Goal: Task Accomplishment & Management: Use online tool/utility

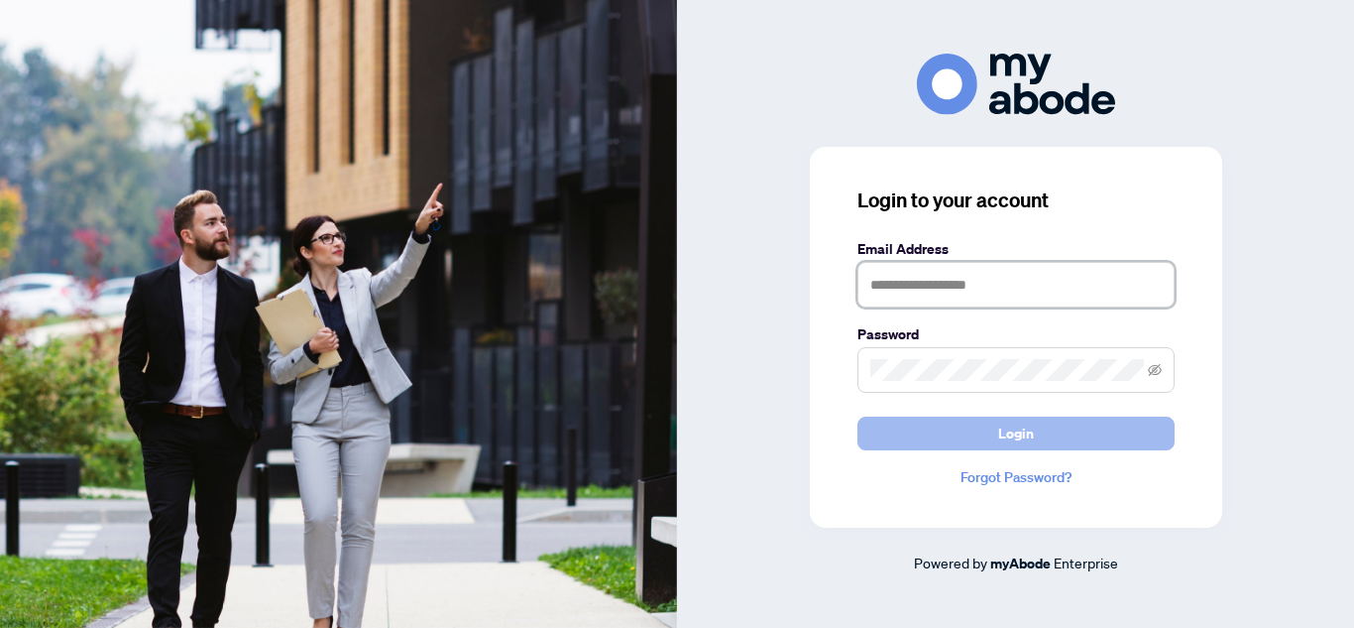
type input "**********"
click at [1088, 439] on button "Login" at bounding box center [1016, 433] width 317 height 34
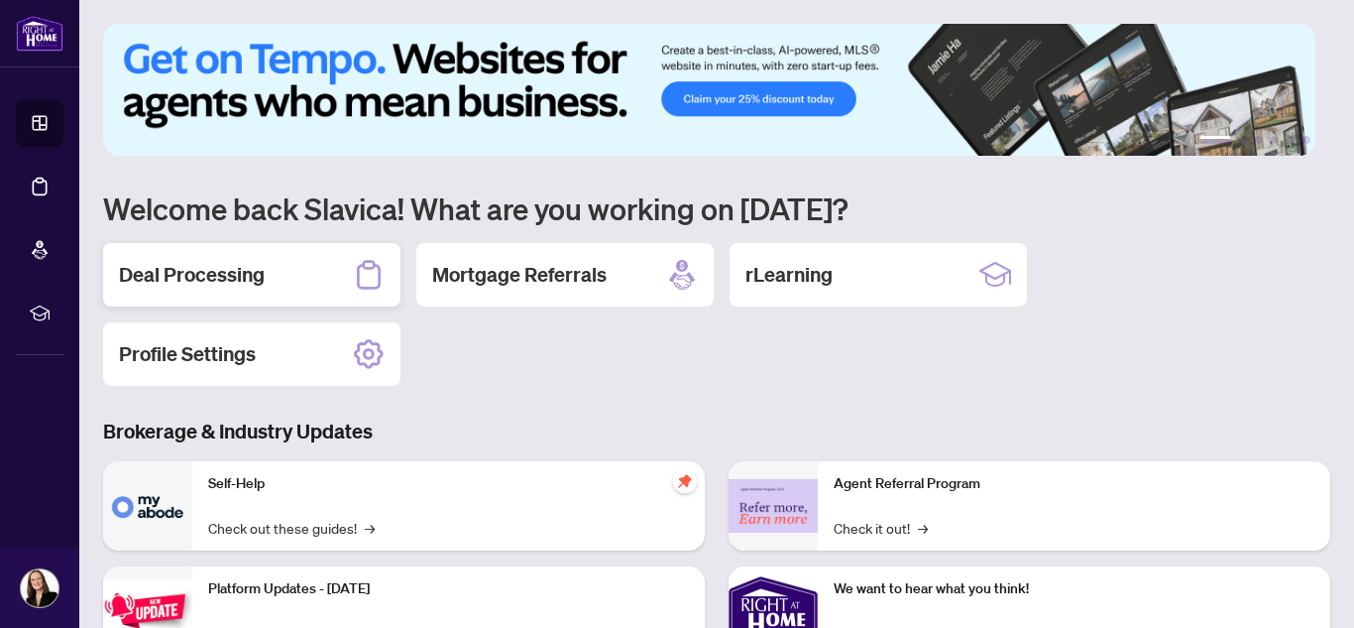
click at [233, 268] on h2 "Deal Processing" at bounding box center [192, 275] width 146 height 28
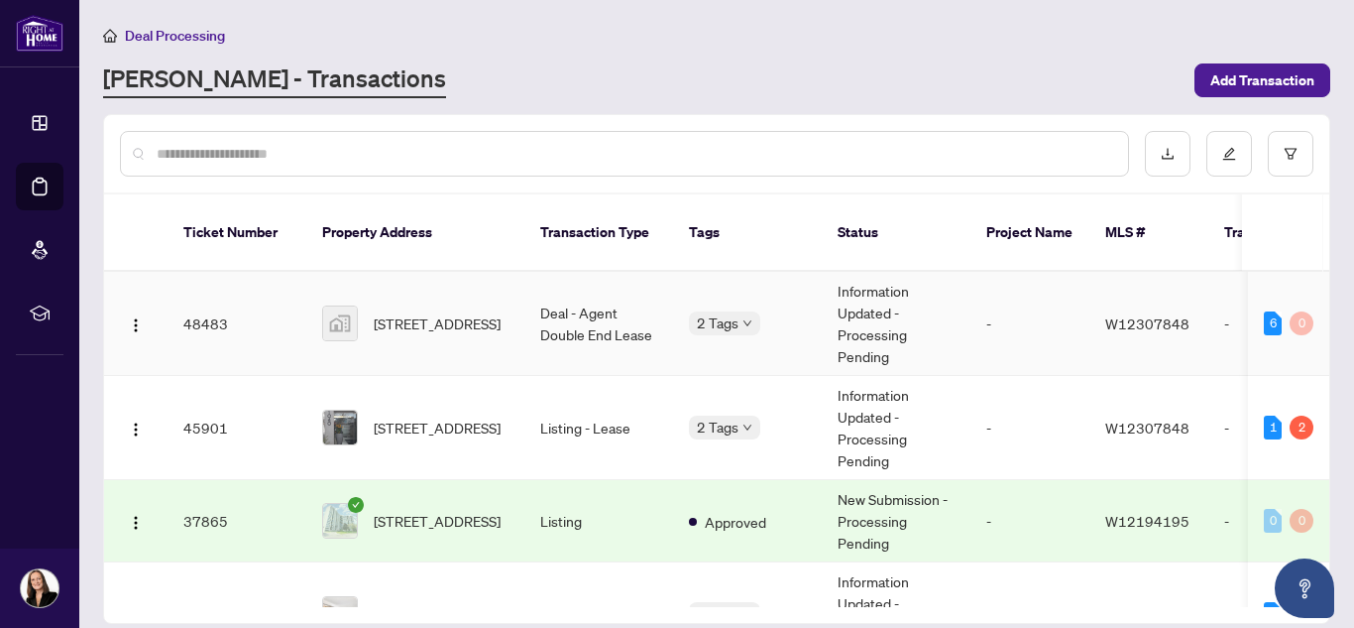
click at [607, 300] on td "Deal - Agent Double End Lease" at bounding box center [599, 324] width 149 height 104
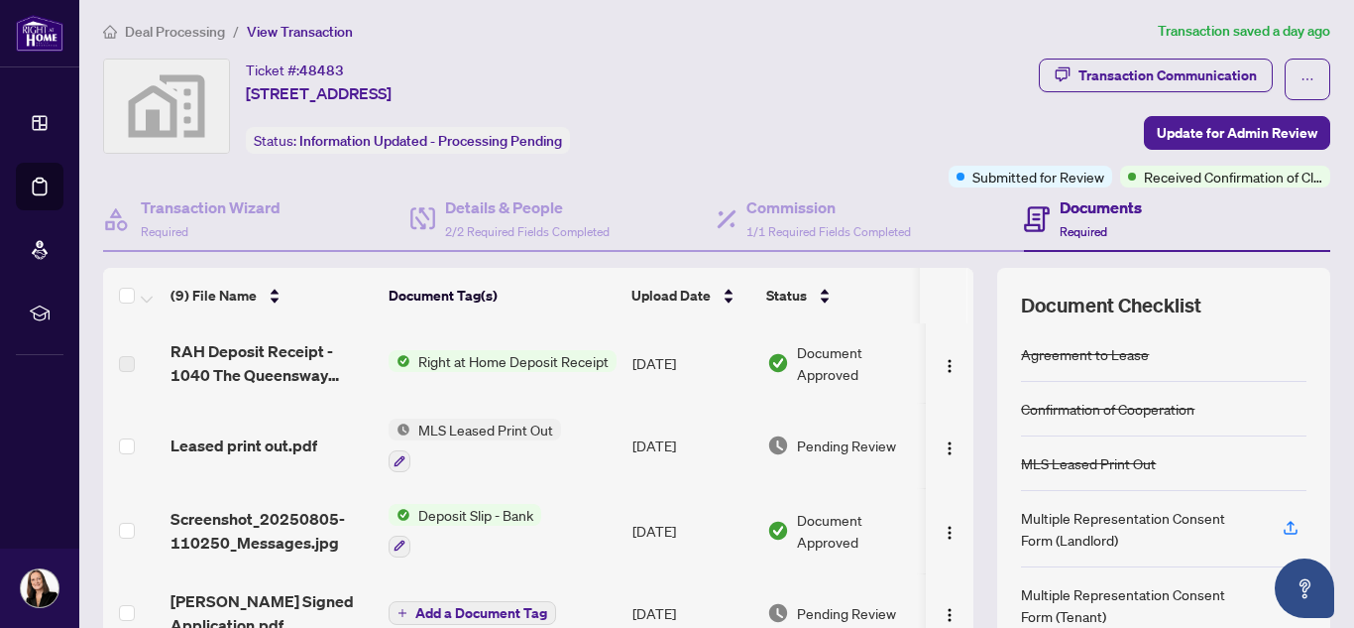
scroll to position [3, 0]
click at [1081, 216] on h4 "Documents" at bounding box center [1101, 208] width 82 height 24
click at [1094, 215] on h4 "Documents" at bounding box center [1101, 208] width 82 height 24
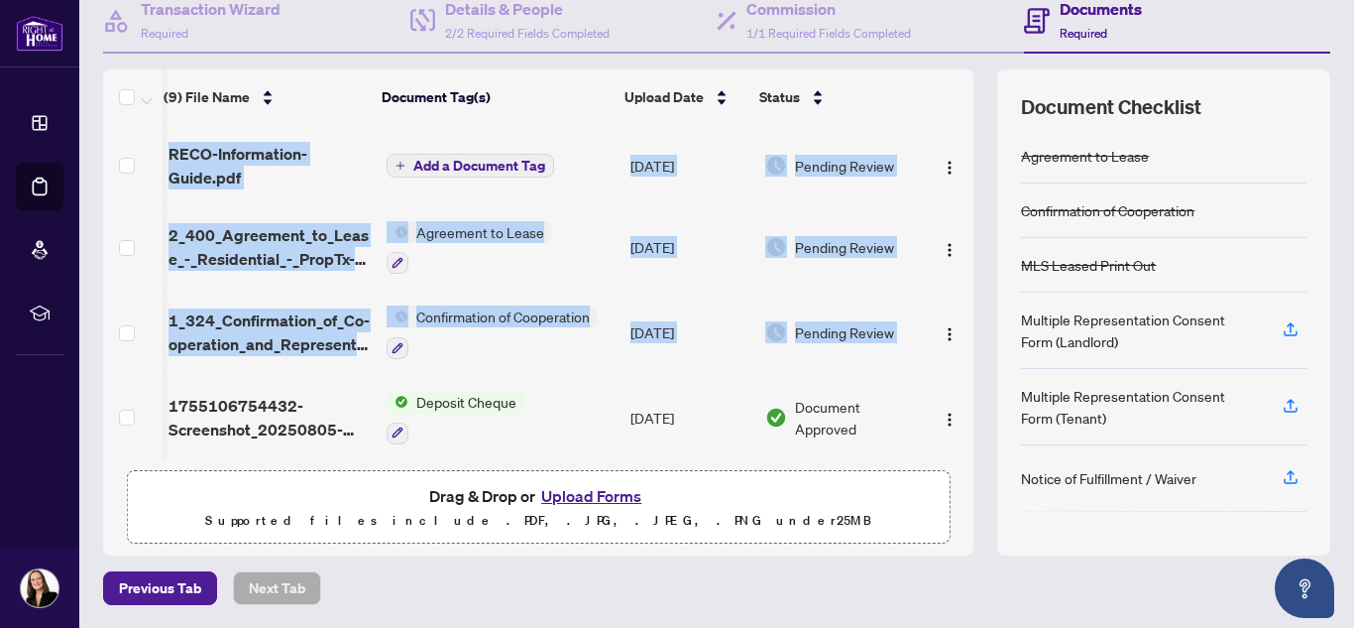
scroll to position [0, 21]
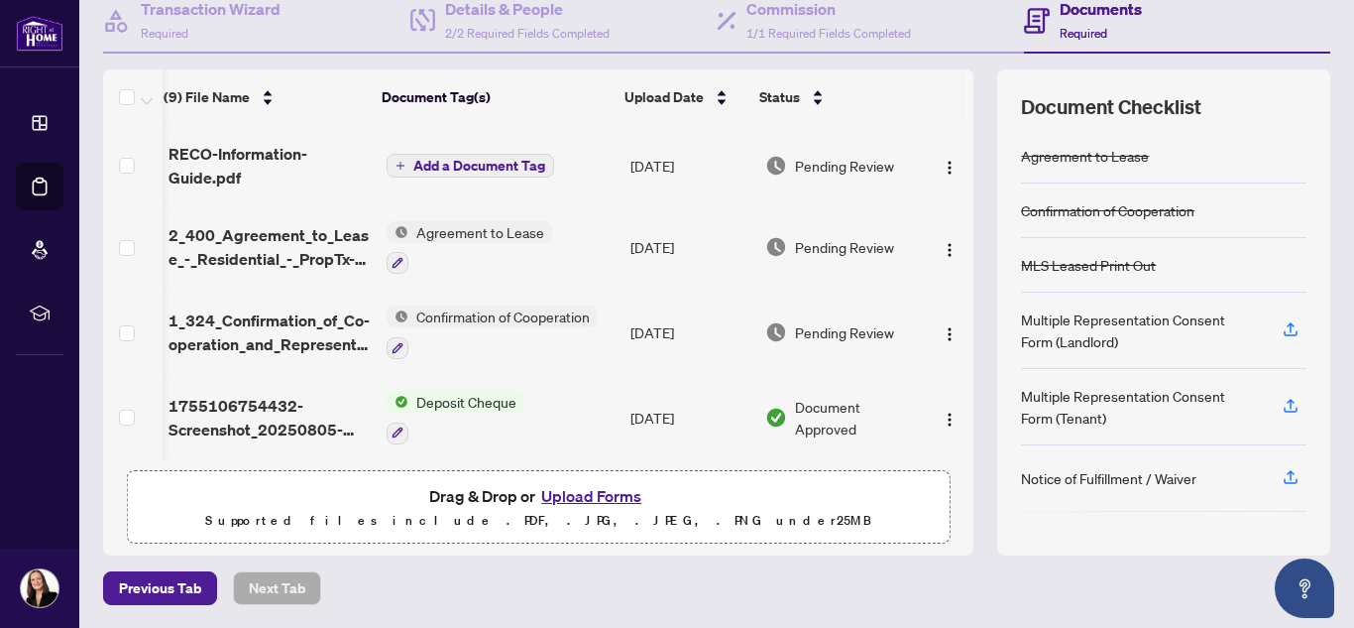
drag, startPoint x: 951, startPoint y: 422, endPoint x: 965, endPoint y: 412, distance: 17.1
click at [965, 412] on div "(9) File Name Document Tag(s) Upload Date Status RAH Deposit Receipt - 1040 The…" at bounding box center [717, 312] width 1228 height 486
drag, startPoint x: 960, startPoint y: 410, endPoint x: 965, endPoint y: 377, distance: 33.1
click at [965, 377] on div "(9) File Name Document Tag(s) Upload Date Status RAH Deposit Receipt - 1040 The…" at bounding box center [717, 312] width 1228 height 486
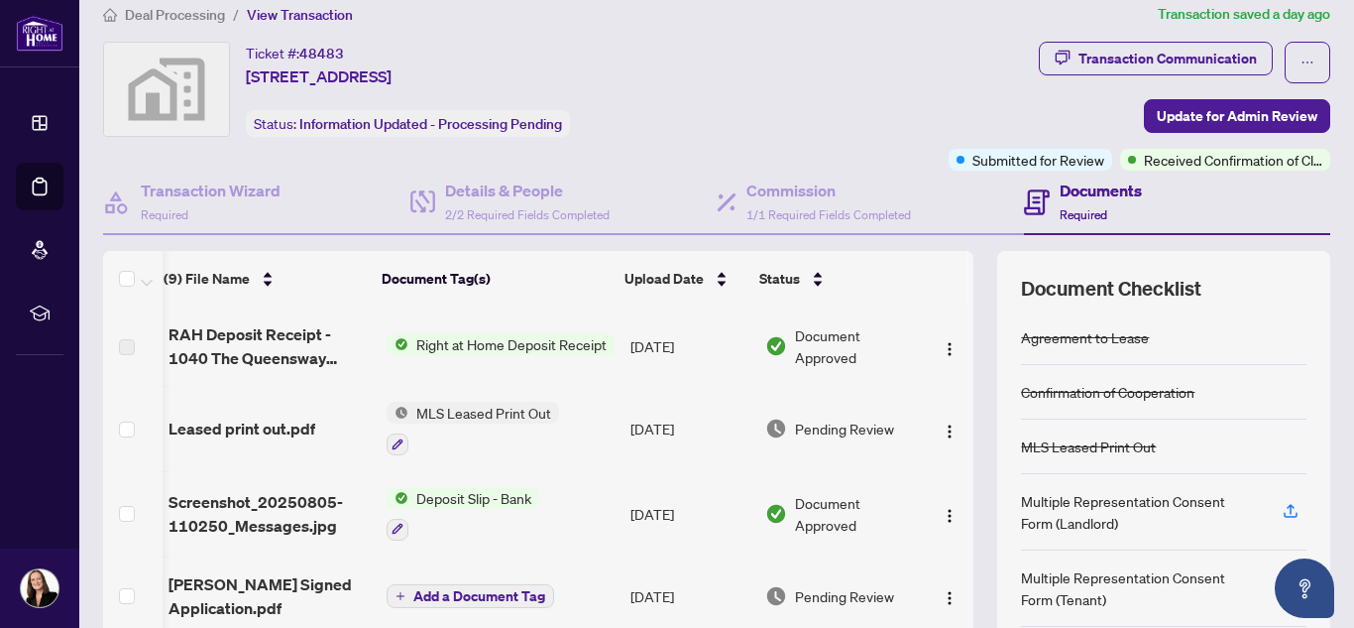
scroll to position [0, 0]
